Goal: Task Accomplishment & Management: Manage account settings

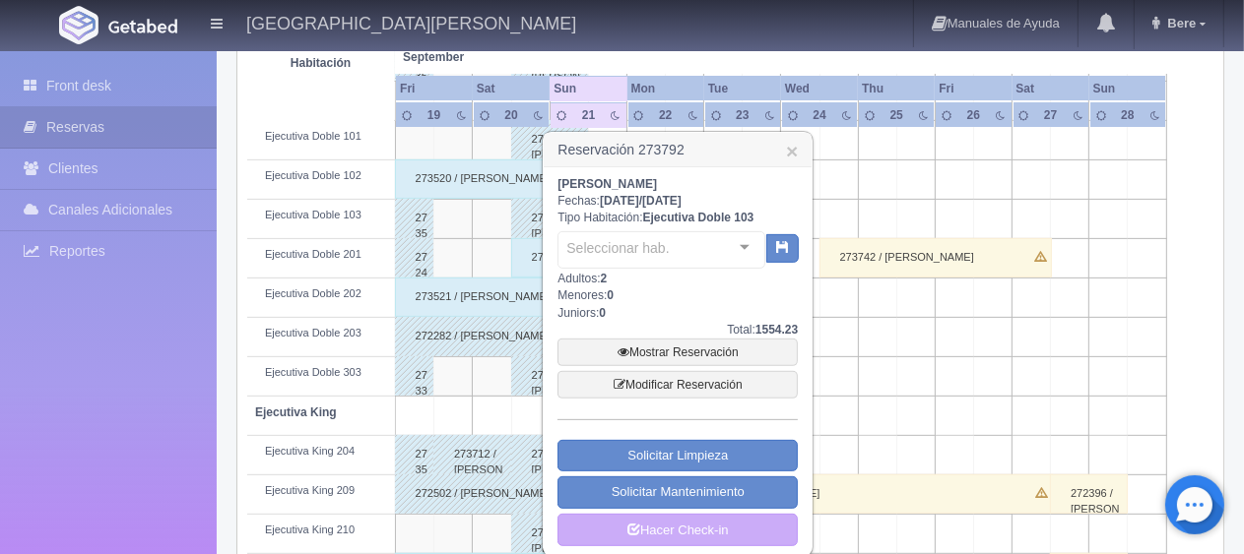
scroll to position [788, 0]
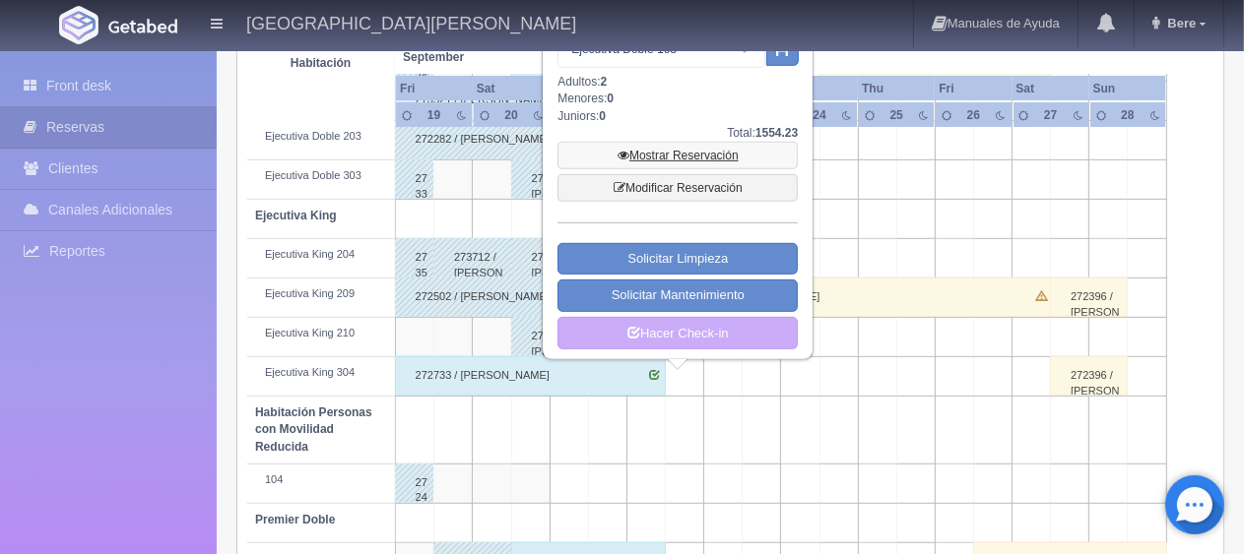
click at [697, 147] on link "Mostrar Reservación" at bounding box center [677, 156] width 240 height 28
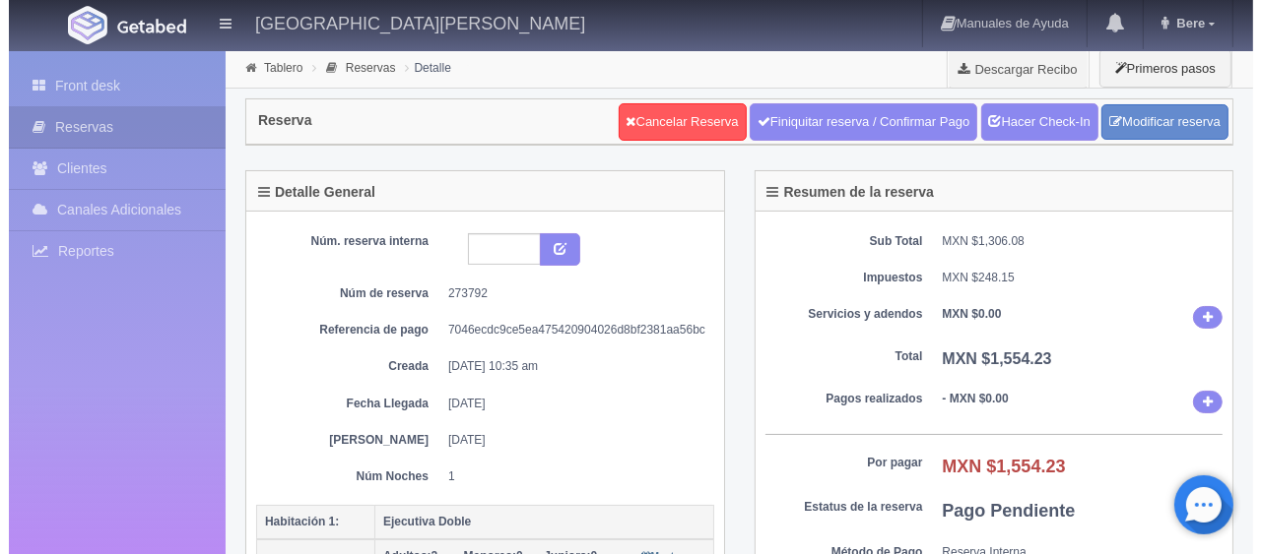
scroll to position [295, 0]
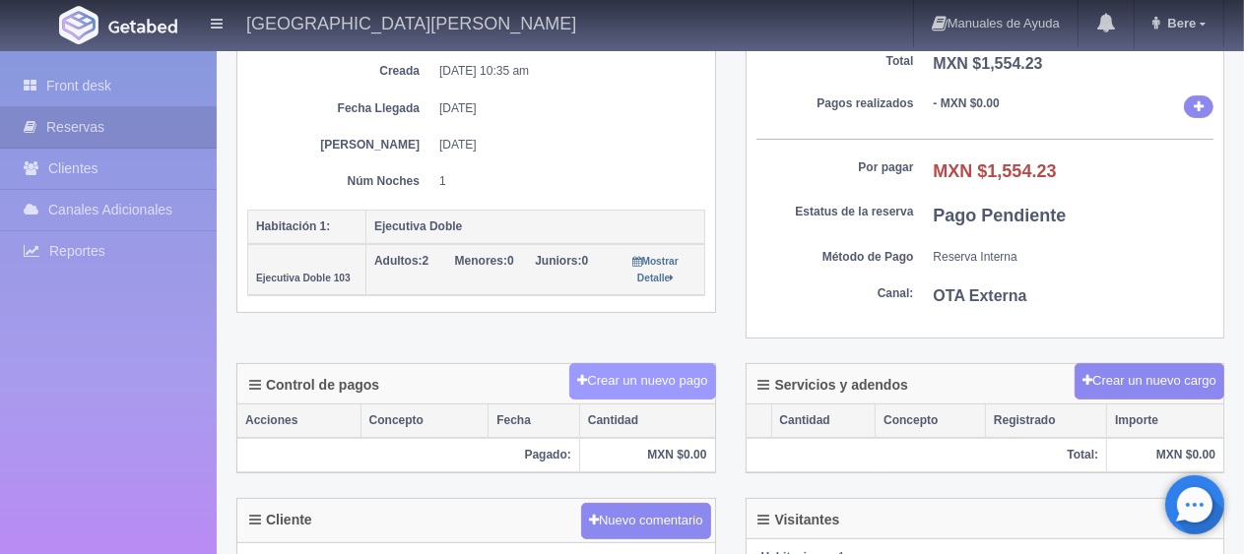
click at [662, 372] on button "Crear un nuevo pago" at bounding box center [642, 381] width 146 height 36
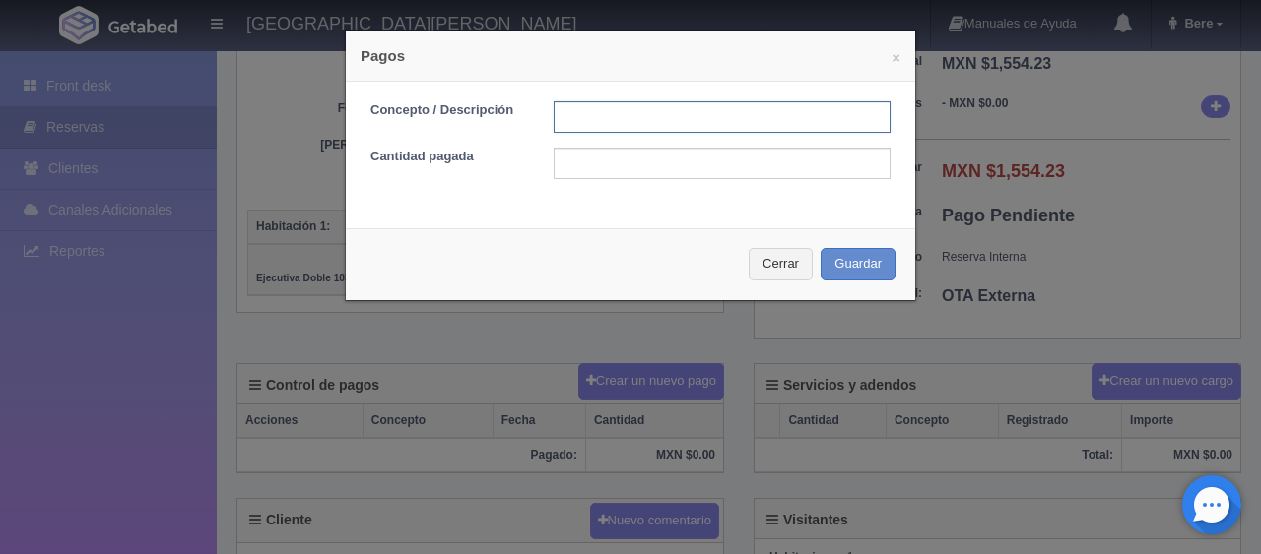
click at [572, 102] on input "text" at bounding box center [722, 117] width 337 height 32
type input "Total Tarjeta"
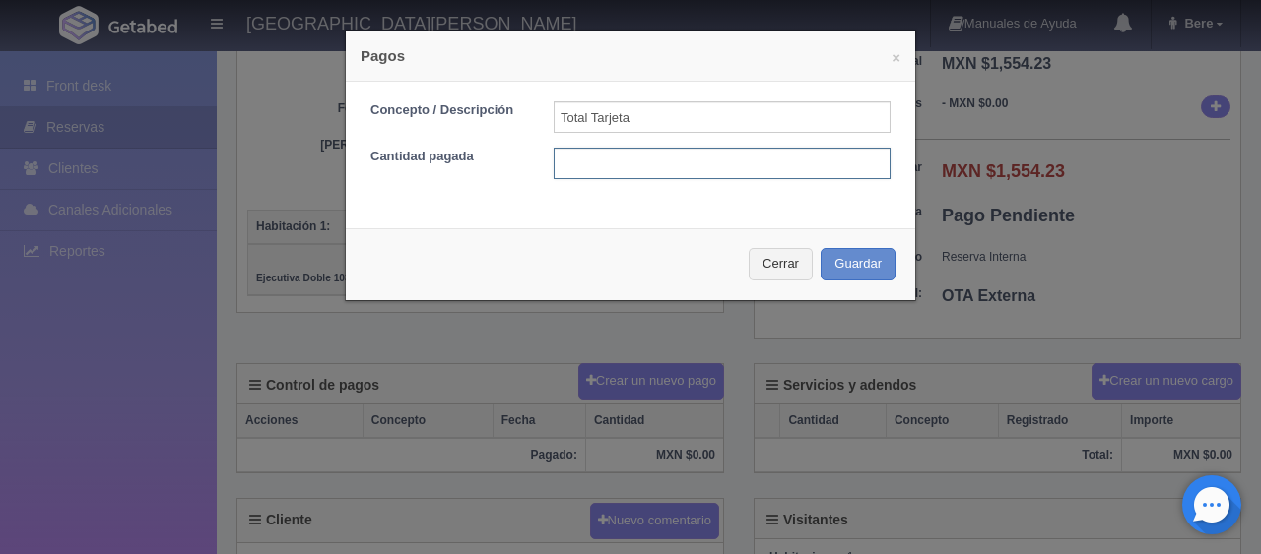
click at [692, 163] on input "text" at bounding box center [722, 164] width 337 height 32
type input "1554.23"
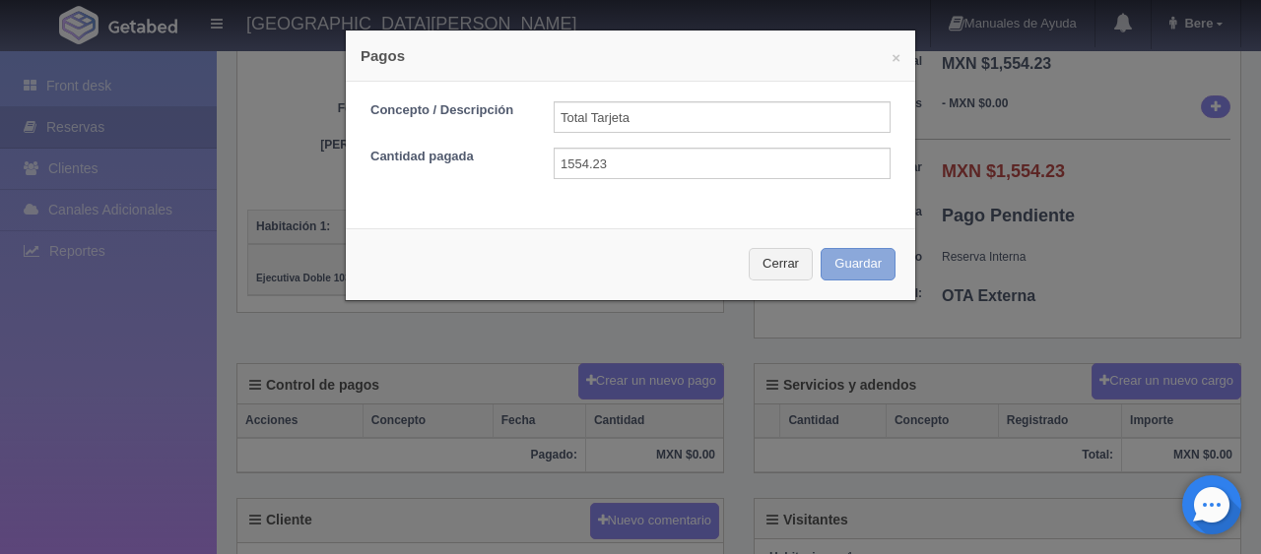
click at [820, 248] on button "Guardar" at bounding box center [857, 264] width 75 height 33
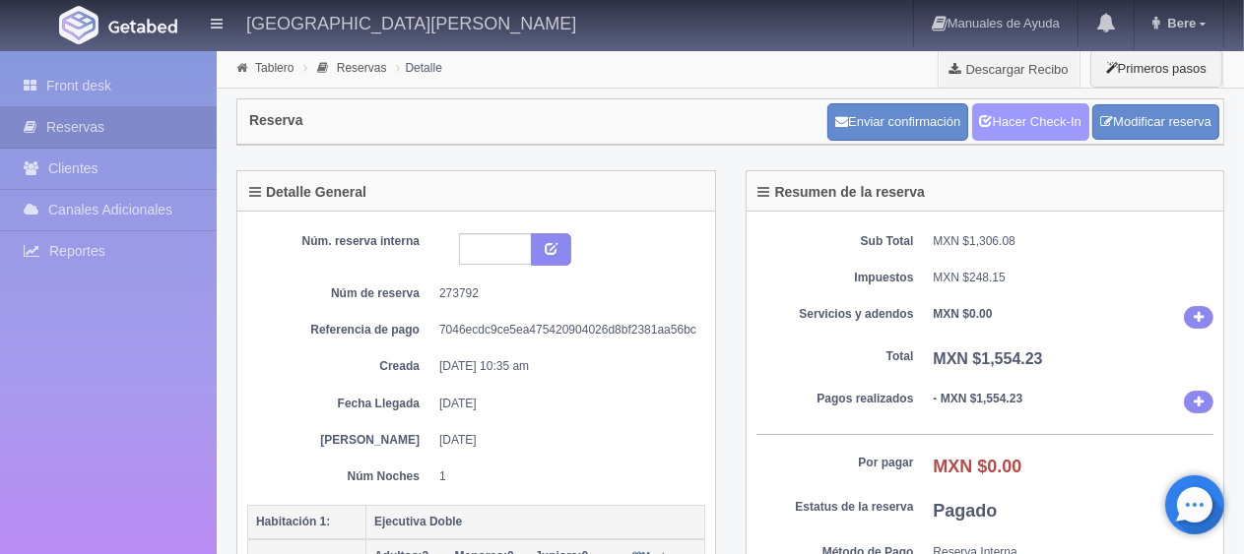
click at [1050, 121] on link "Hacer Check-In" at bounding box center [1030, 121] width 117 height 37
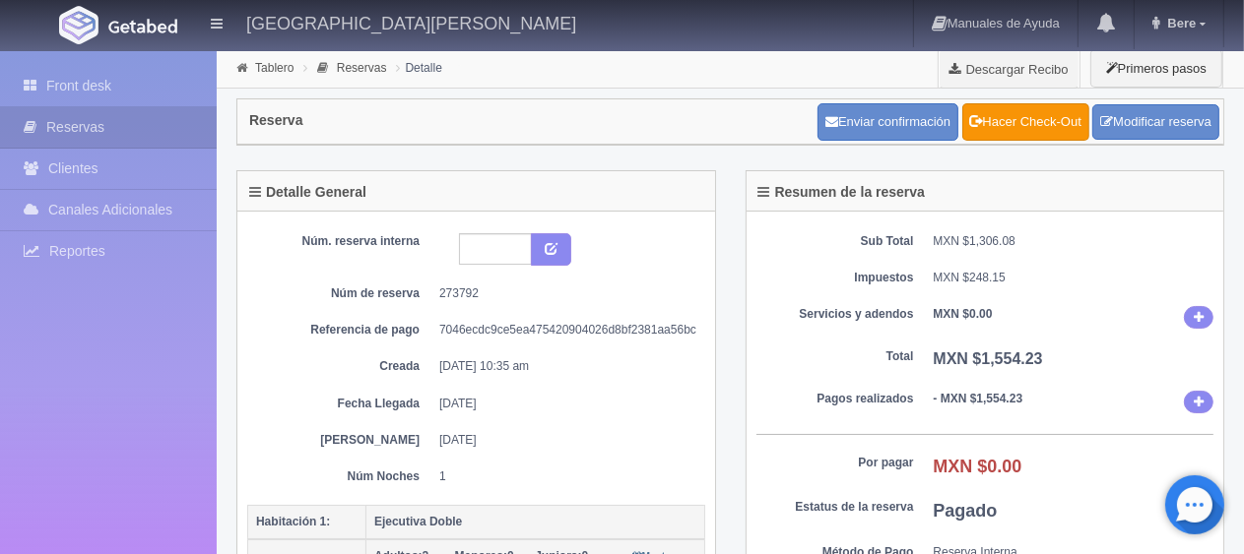
click at [847, 301] on div "Sub Total MXN $1,306.08 Impuestos MXN $248.15 Servicios y adendos MXN $0.00 Tot…" at bounding box center [986, 423] width 478 height 423
click at [119, 69] on link "Front desk" at bounding box center [108, 86] width 217 height 40
